Goal: Subscribe to service/newsletter

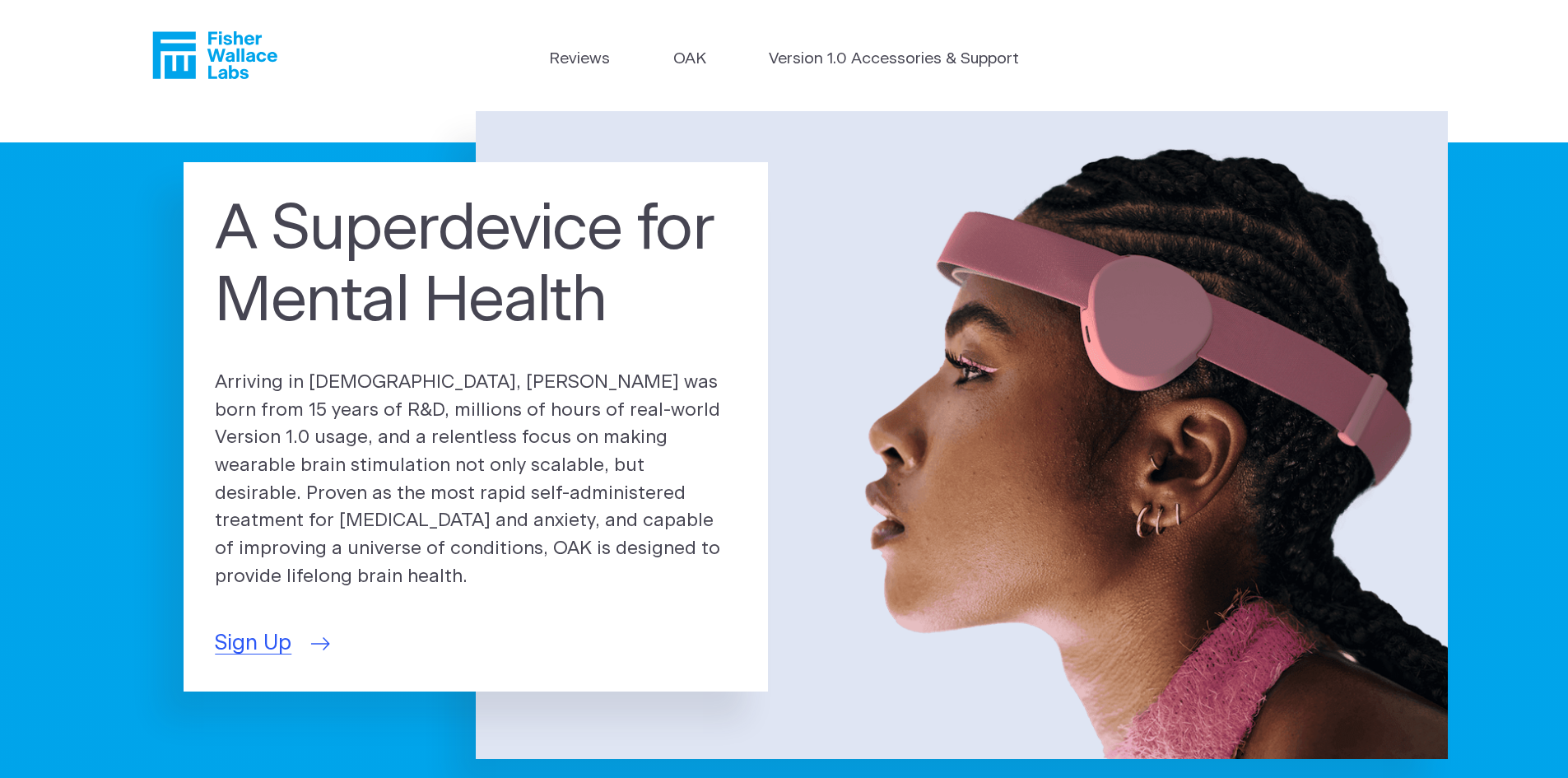
click at [269, 638] on span "Sign Up" at bounding box center [253, 643] width 77 height 32
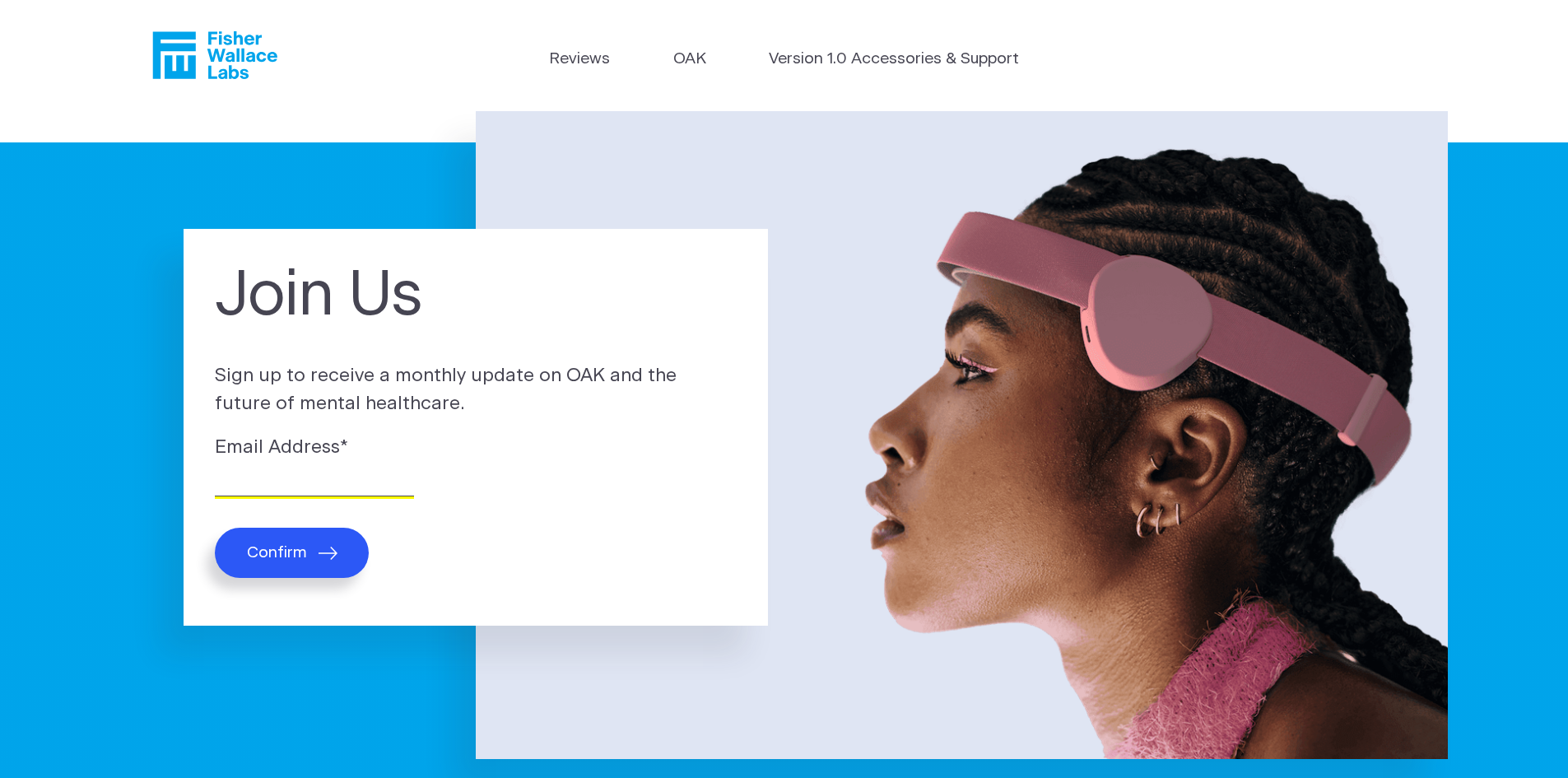
click at [330, 488] on input "Email Address *" at bounding box center [314, 484] width 199 height 26
type input "[EMAIL_ADDRESS][DOMAIN_NAME]"
click at [311, 560] on button "Confirm" at bounding box center [292, 552] width 154 height 50
